Goal: Consume media (video, audio)

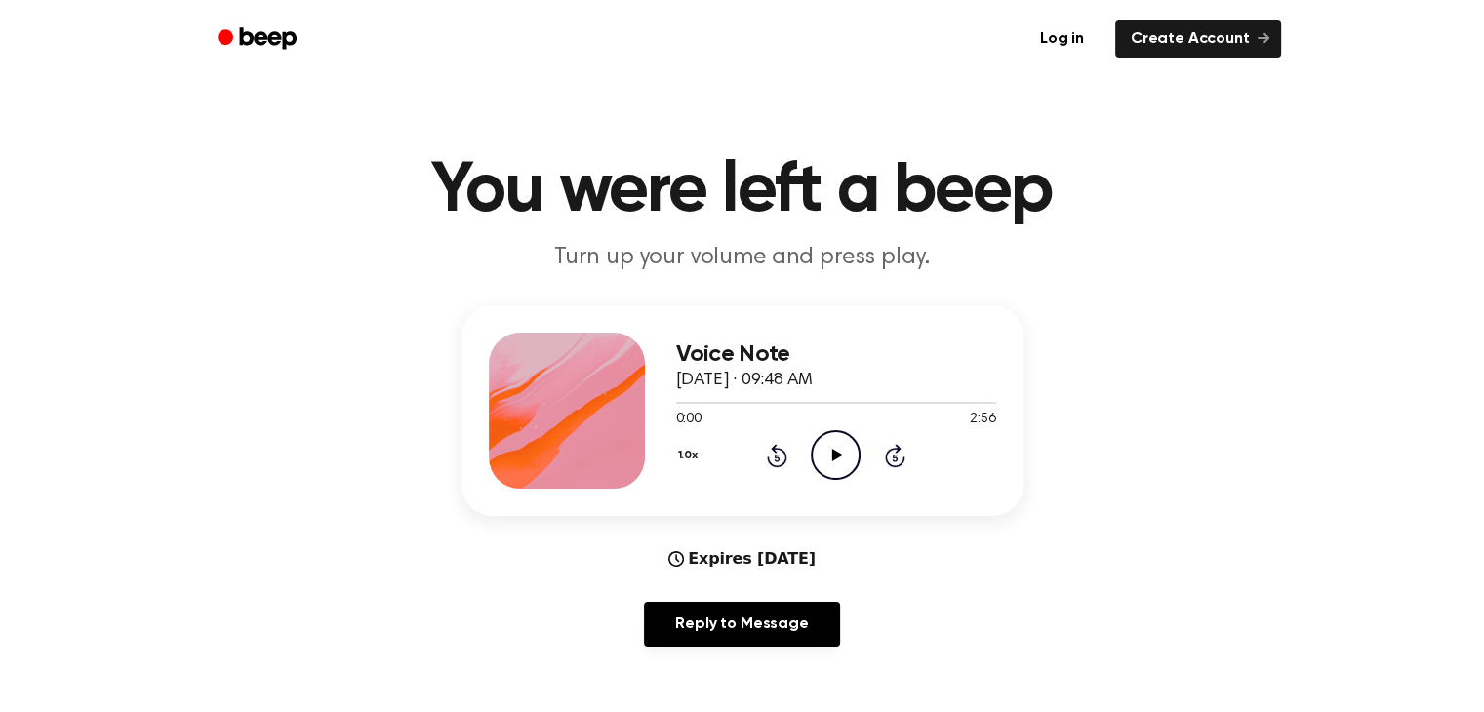
click at [838, 434] on icon "Play Audio" at bounding box center [836, 455] width 50 height 50
click at [770, 462] on icon at bounding box center [777, 455] width 20 height 23
click at [769, 462] on icon at bounding box center [777, 455] width 20 height 23
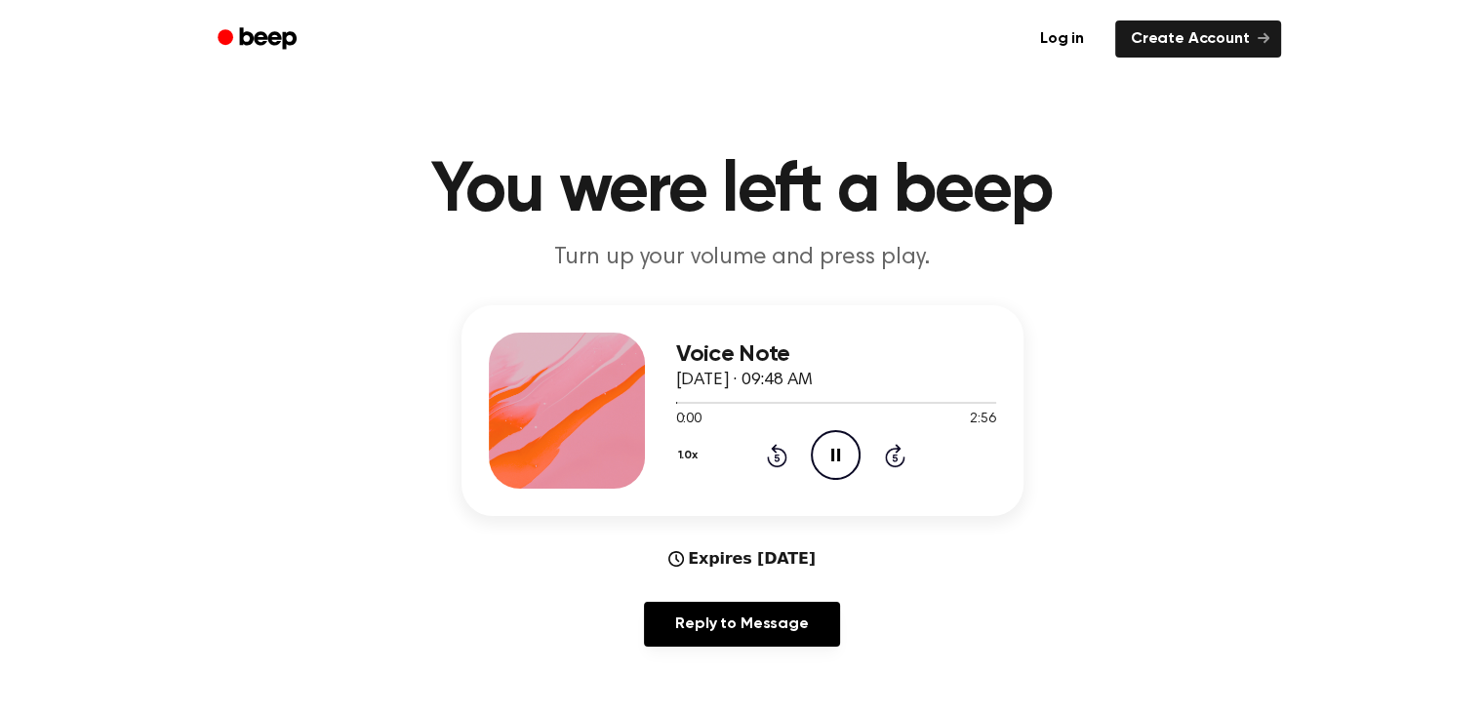
click at [769, 462] on icon at bounding box center [777, 455] width 20 height 23
click at [752, 441] on div "1.0x Rewind 5 seconds Play Audio Skip 5 seconds" at bounding box center [836, 455] width 320 height 50
click at [783, 450] on icon at bounding box center [777, 455] width 20 height 23
click at [837, 452] on icon at bounding box center [837, 455] width 11 height 13
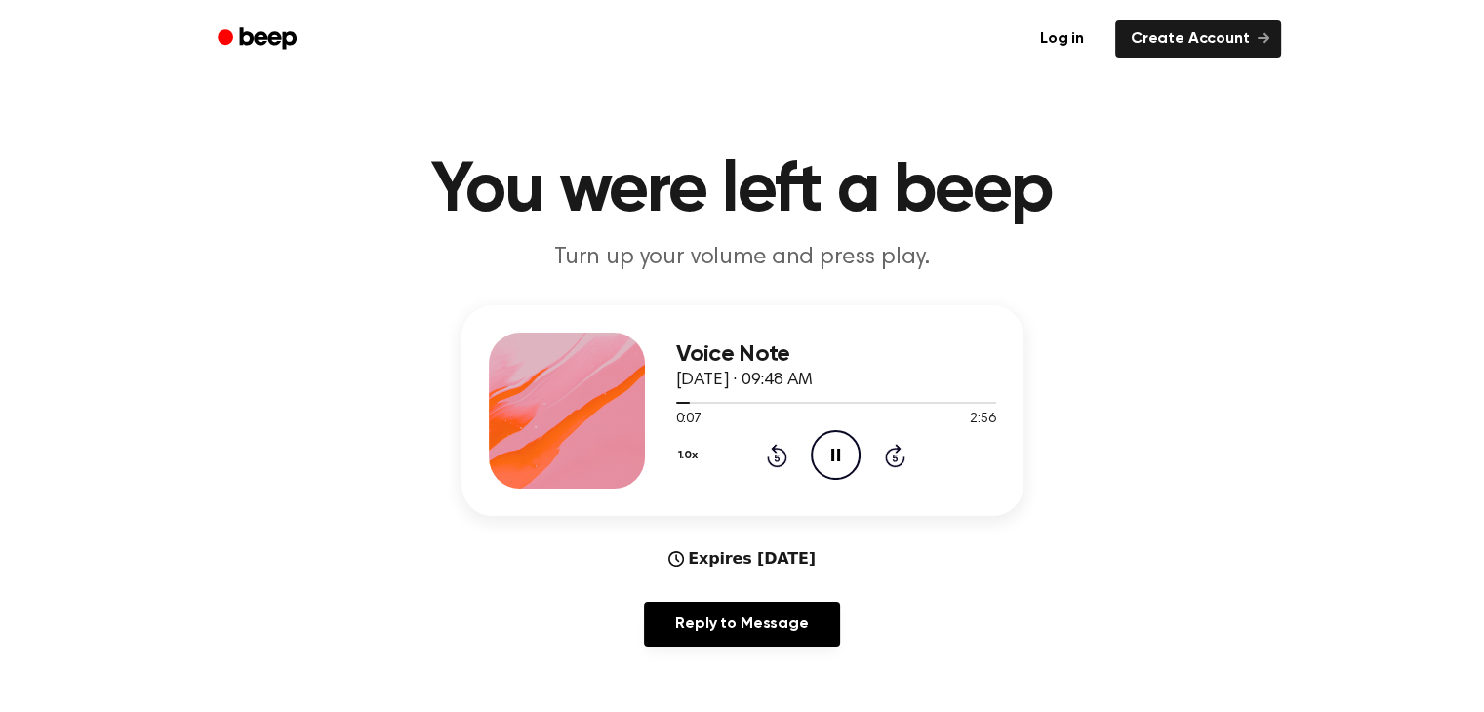
click at [775, 434] on div "1.0x Rewind 5 seconds Pause Audio Skip 5 seconds" at bounding box center [836, 455] width 320 height 50
click at [776, 443] on icon "Rewind 5 seconds" at bounding box center [776, 455] width 21 height 25
click at [777, 461] on icon at bounding box center [777, 458] width 5 height 8
click at [780, 462] on icon "Rewind 5 seconds" at bounding box center [776, 455] width 21 height 25
click at [766, 458] on icon "Rewind 5 seconds" at bounding box center [776, 455] width 21 height 25
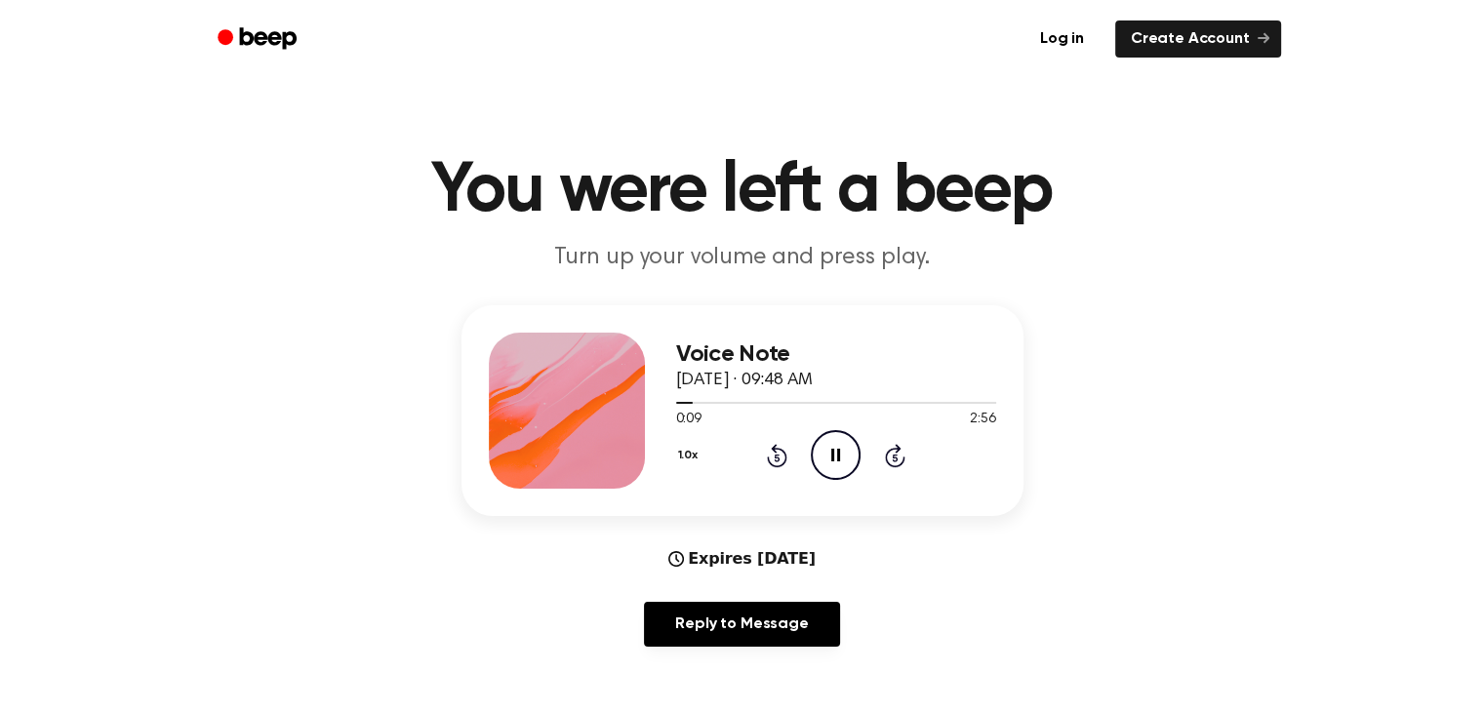
click at [776, 449] on icon at bounding box center [777, 455] width 20 height 23
click at [777, 446] on icon "Rewind 5 seconds" at bounding box center [776, 455] width 21 height 25
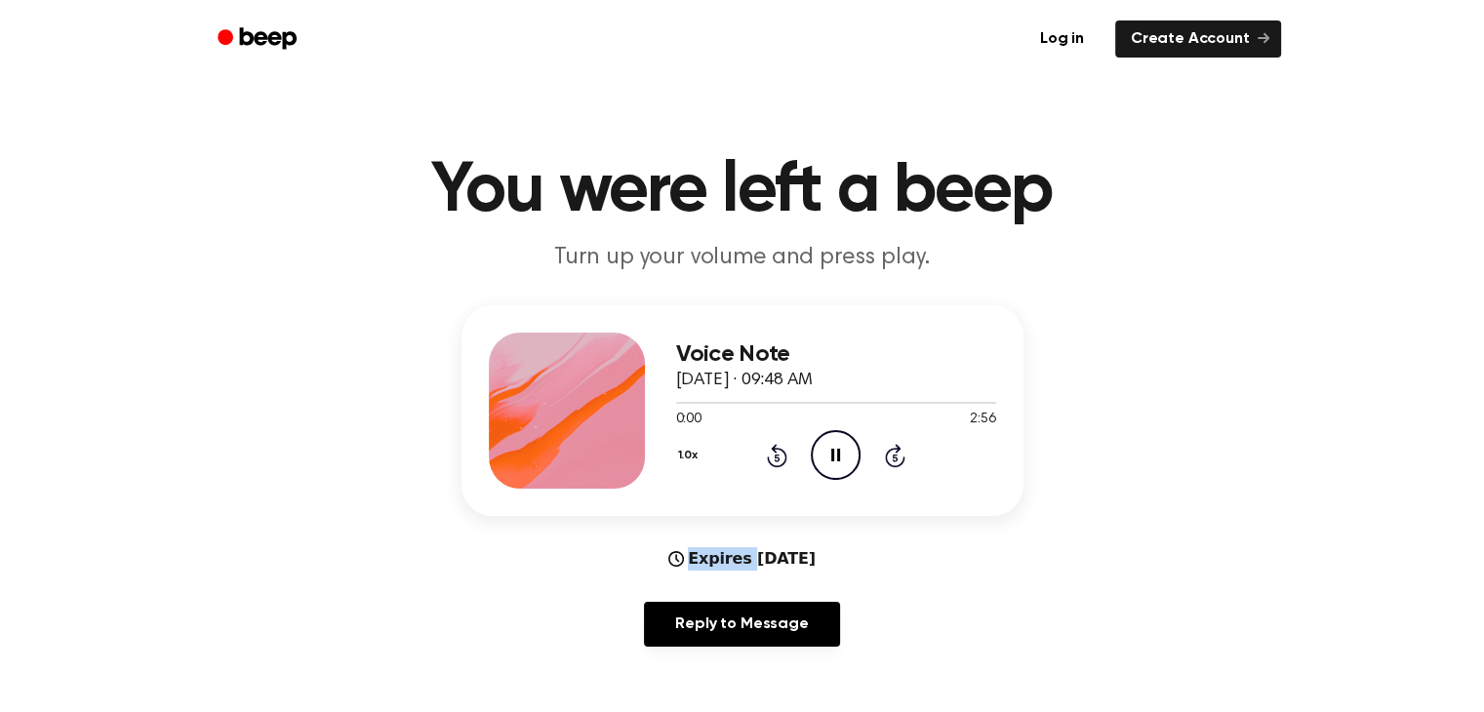
click at [777, 446] on icon "Rewind 5 seconds" at bounding box center [776, 455] width 21 height 25
click at [777, 445] on icon "Rewind 5 seconds" at bounding box center [776, 455] width 21 height 25
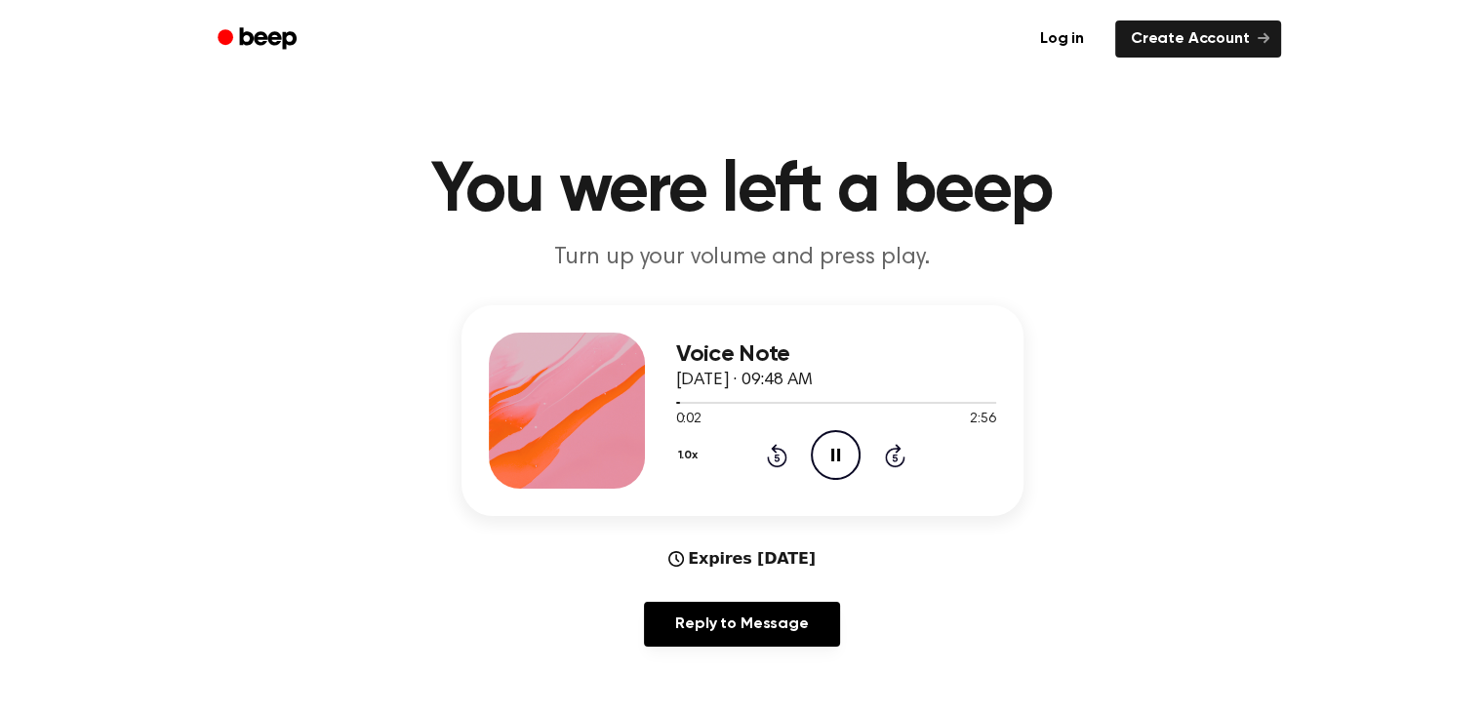
click at [777, 449] on icon at bounding box center [777, 455] width 20 height 23
click at [775, 446] on icon at bounding box center [777, 455] width 20 height 23
click at [781, 443] on icon "Rewind 5 seconds" at bounding box center [776, 455] width 21 height 25
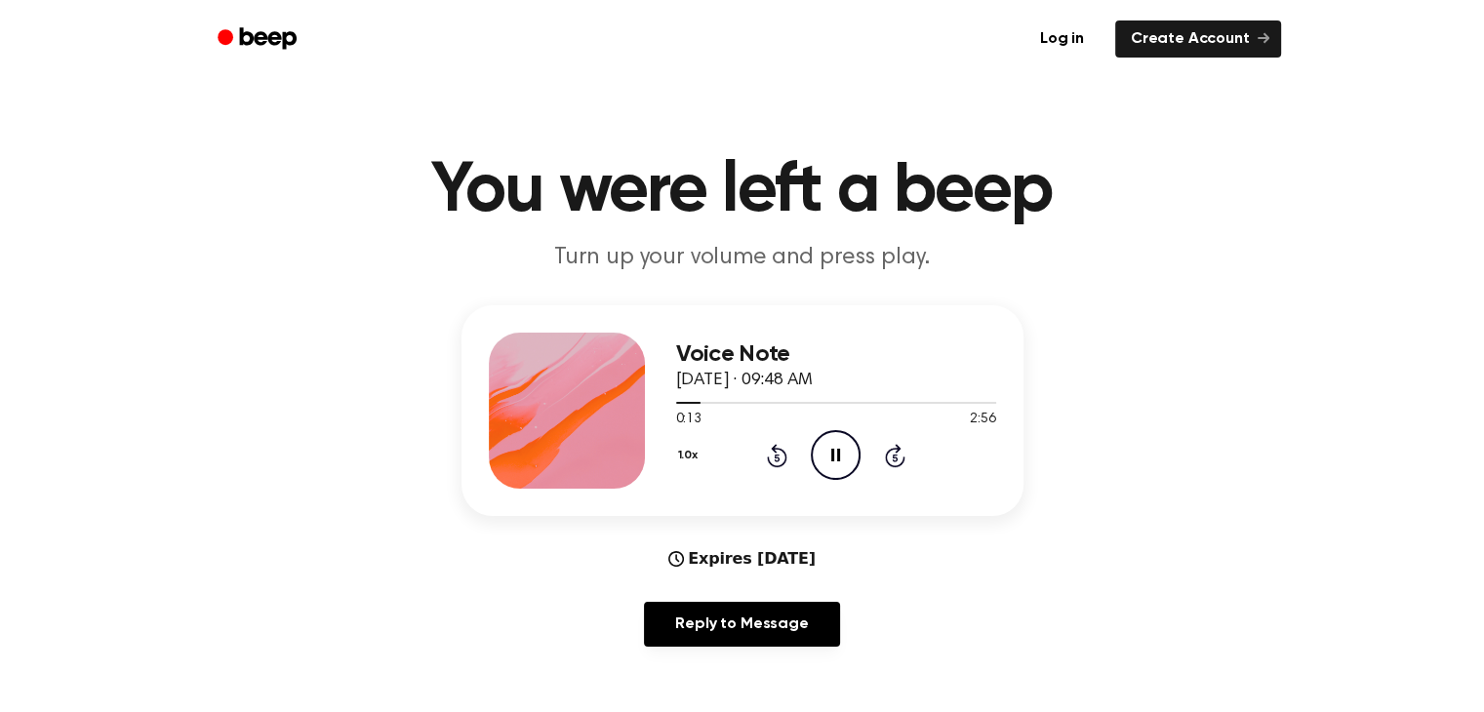
click at [764, 454] on div "1.0x Rewind 5 seconds Pause Audio Skip 5 seconds" at bounding box center [836, 455] width 320 height 50
click at [773, 462] on icon "Rewind 5 seconds" at bounding box center [776, 455] width 21 height 25
click at [777, 454] on icon "Rewind 5 seconds" at bounding box center [776, 455] width 21 height 25
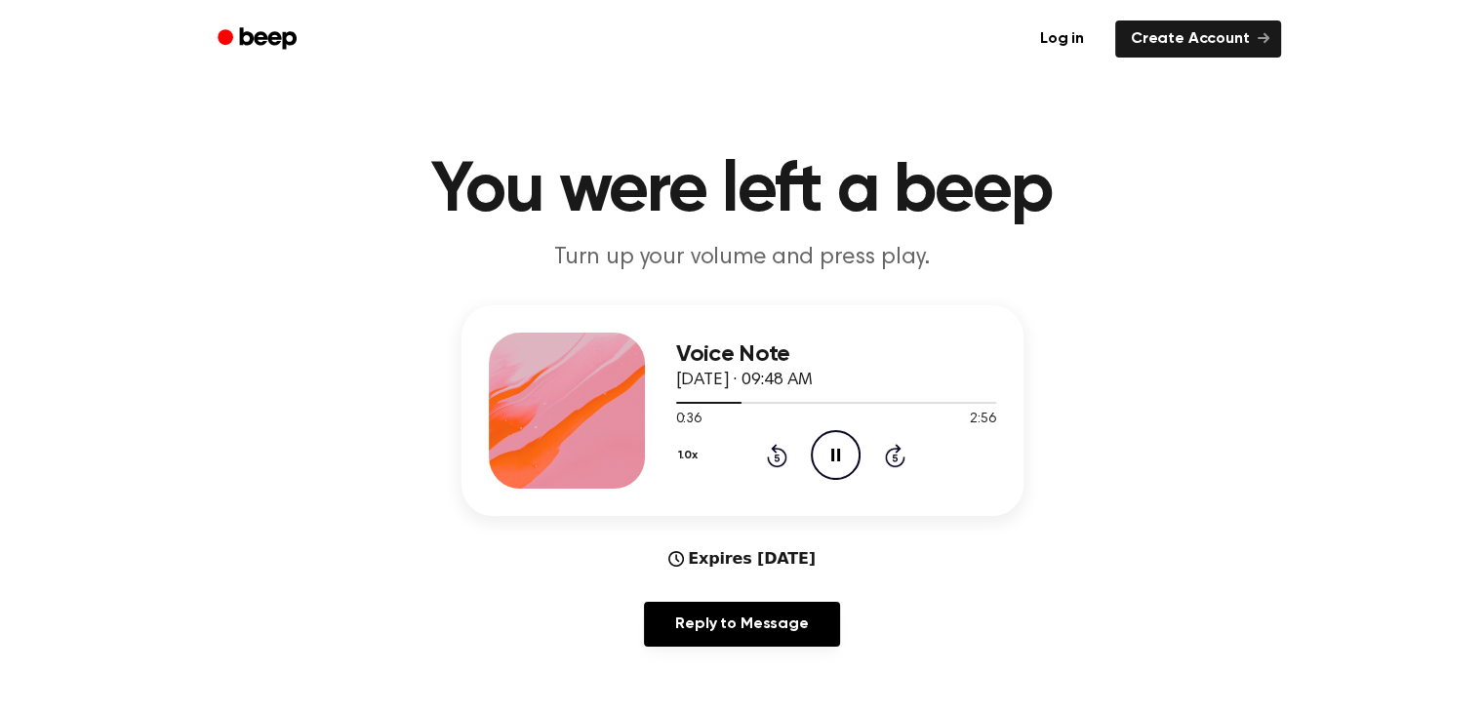
click at [955, 563] on div "Expires [DATE] Reply to Message" at bounding box center [743, 604] width 562 height 115
